Goal: Information Seeking & Learning: Understand process/instructions

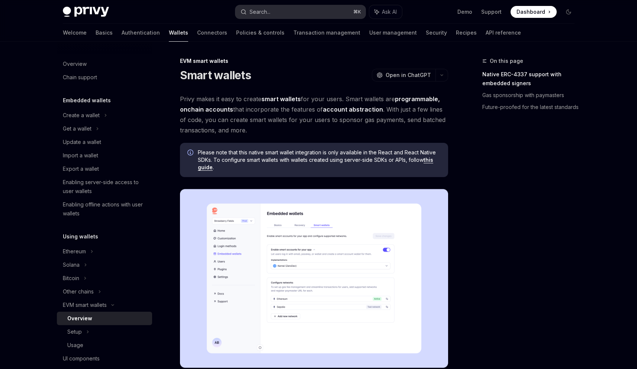
click at [295, 17] on button "Search... ⌘ K" at bounding box center [300, 11] width 130 height 13
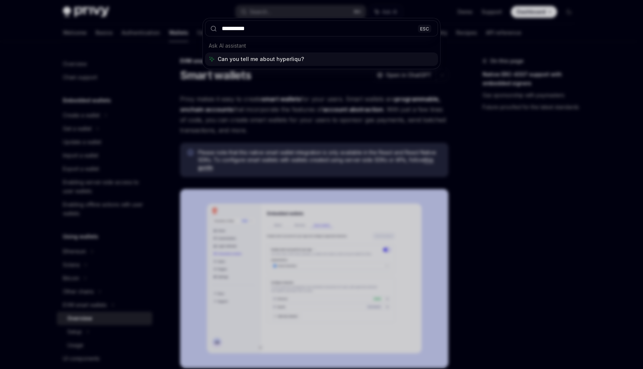
type input "**********"
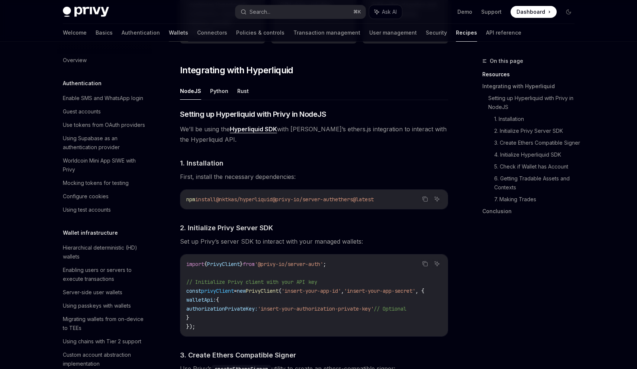
click at [169, 35] on link "Wallets" at bounding box center [178, 33] width 19 height 18
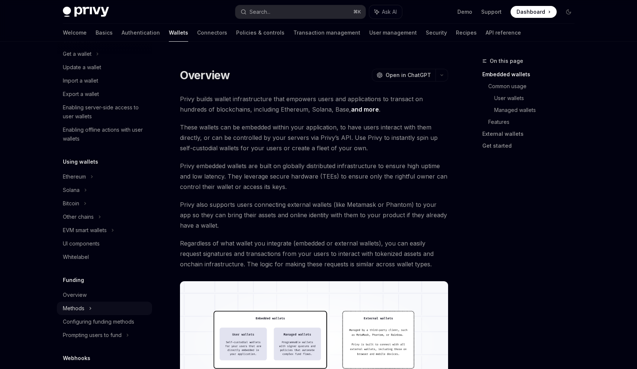
scroll to position [148, 0]
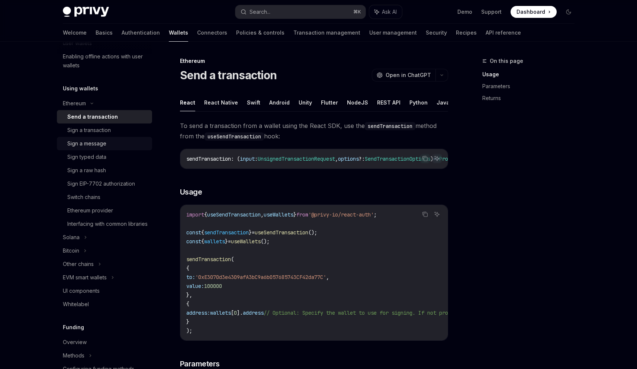
click at [102, 144] on div "Sign a message" at bounding box center [86, 143] width 39 height 9
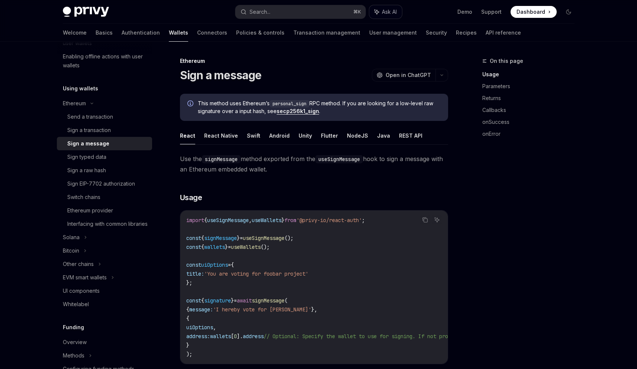
click at [382, 12] on span "Ask AI" at bounding box center [389, 11] width 15 height 7
type textarea "*"
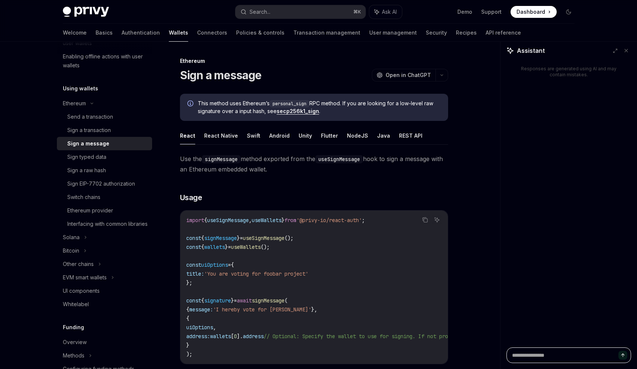
click at [530, 353] on textarea at bounding box center [569, 355] width 125 height 16
paste textarea "**********"
type textarea "**********"
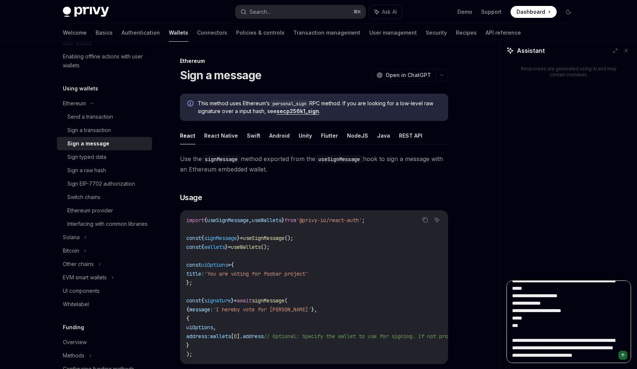
type textarea "*"
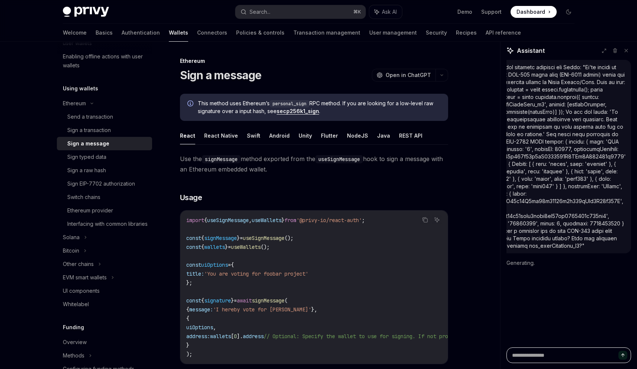
scroll to position [0, 0]
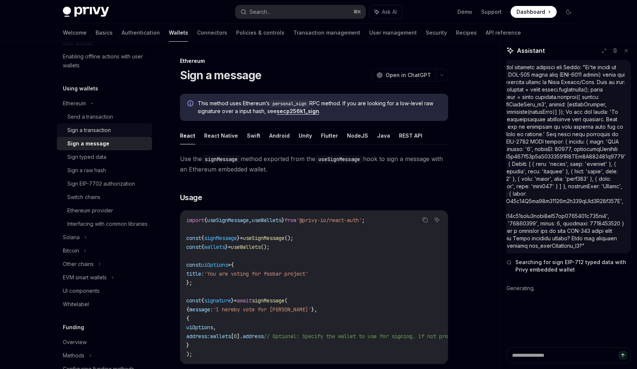
click at [101, 129] on div "Sign a transaction" at bounding box center [89, 130] width 44 height 9
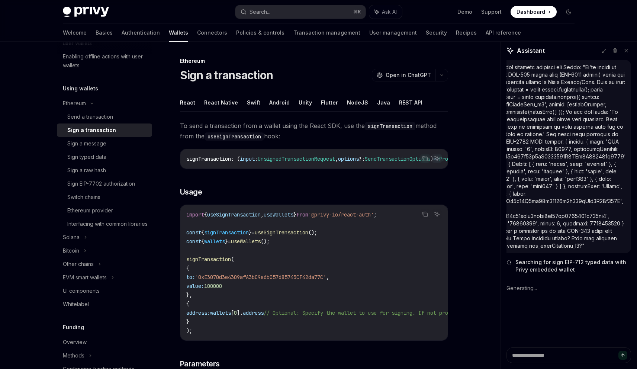
click at [209, 103] on button "React Native" at bounding box center [221, 102] width 34 height 17
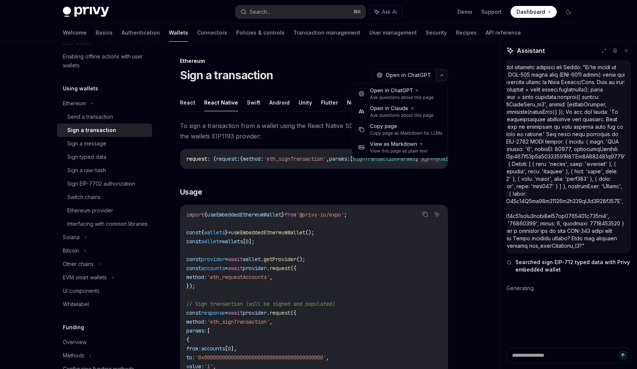
click at [441, 77] on button "button" at bounding box center [442, 75] width 13 height 13
click at [400, 133] on div "Copy page as Markdown for LLMs" at bounding box center [406, 133] width 73 height 6
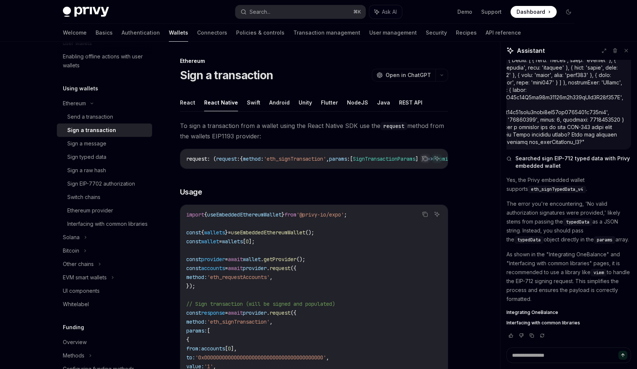
type textarea "*"
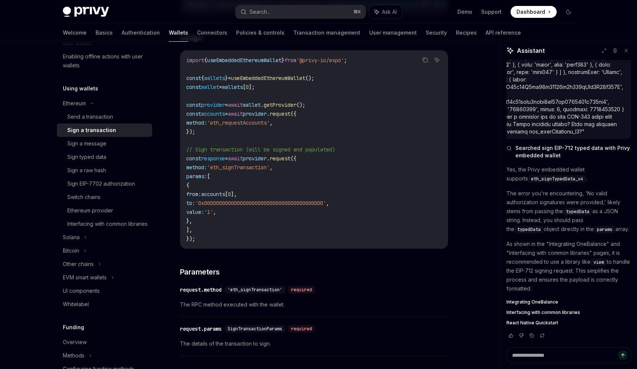
scroll to position [327, 0]
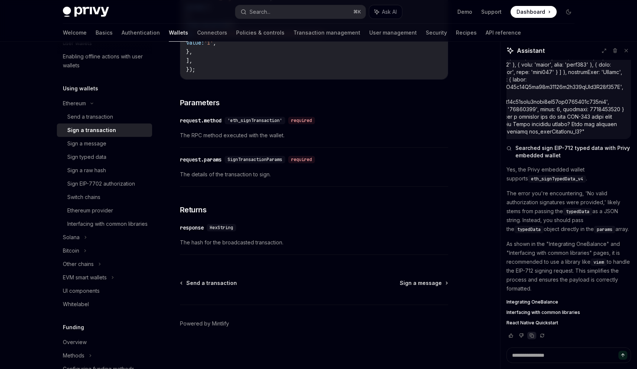
click at [533, 338] on div at bounding box center [532, 335] width 9 height 7
